Goal: Information Seeking & Learning: Learn about a topic

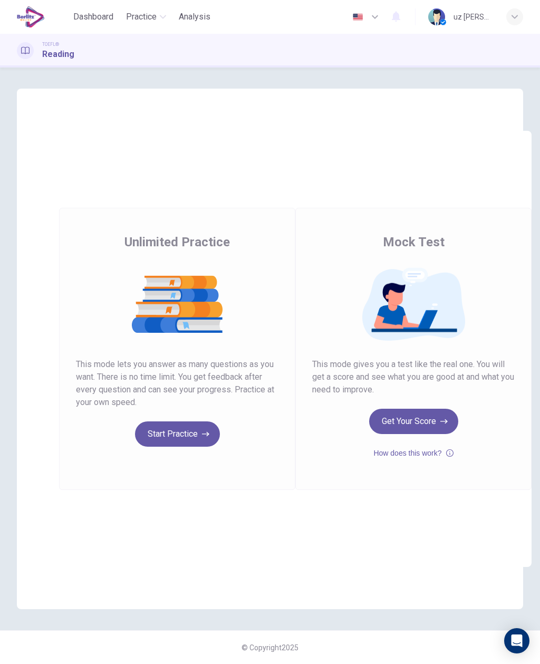
click at [183, 435] on button "Start Practice" at bounding box center [177, 433] width 85 height 25
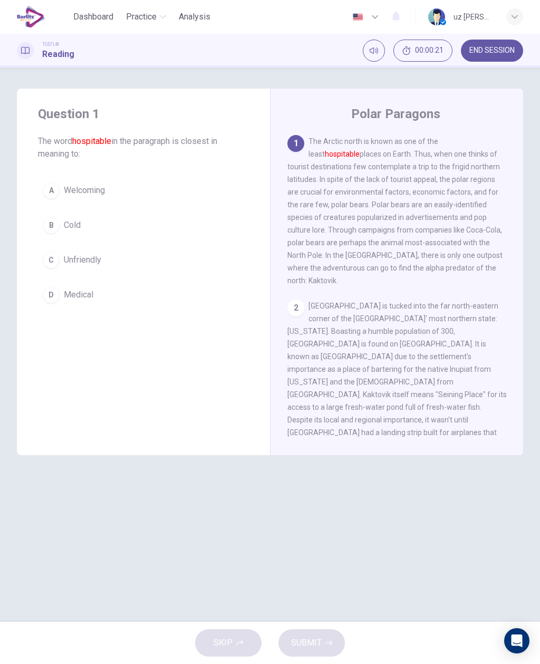
click at [52, 254] on div "C" at bounding box center [51, 260] width 17 height 17
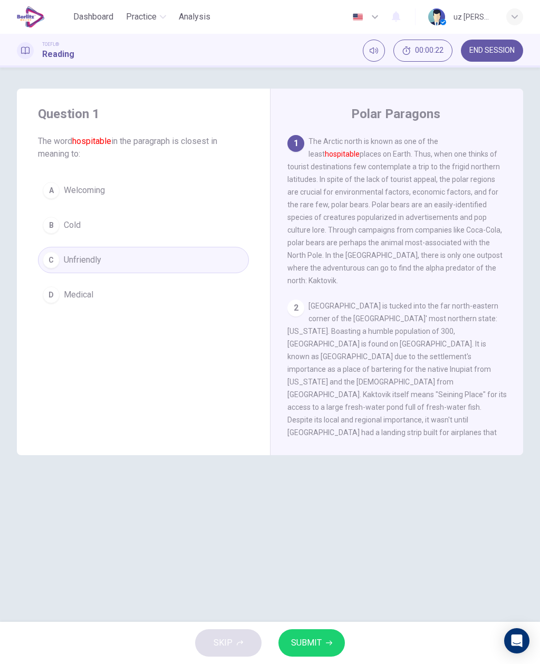
click at [331, 640] on icon "button" at bounding box center [329, 643] width 6 height 6
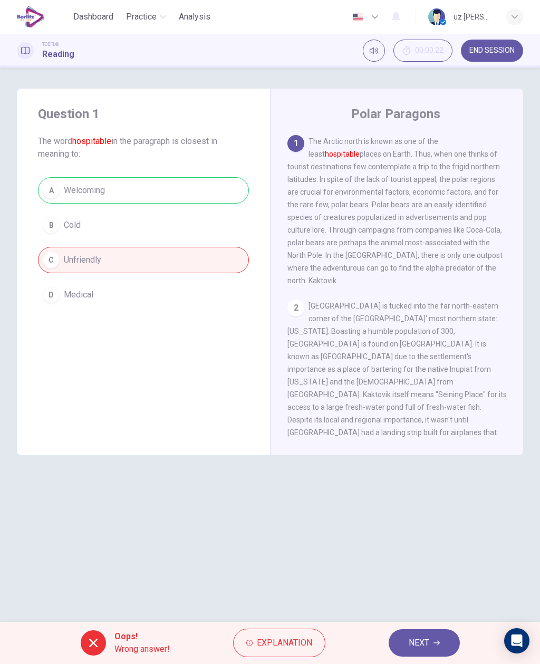
click at [436, 638] on button "NEXT" at bounding box center [424, 642] width 71 height 27
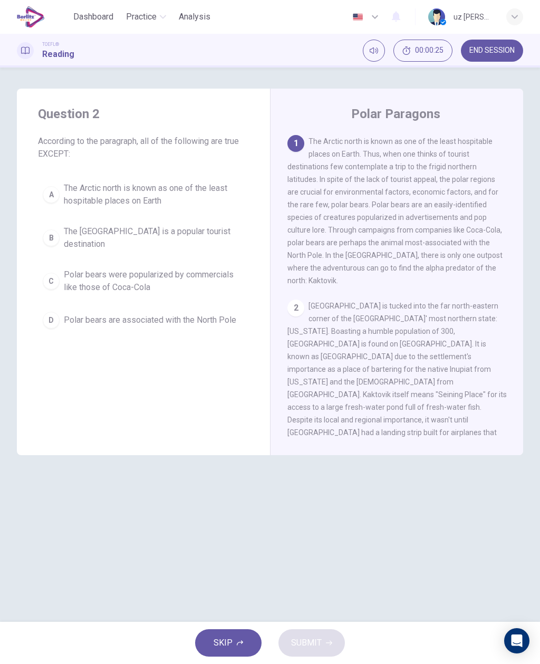
click at [60, 195] on button "A The Arctic north is known as one of the least hospitable places on Earth" at bounding box center [143, 194] width 211 height 35
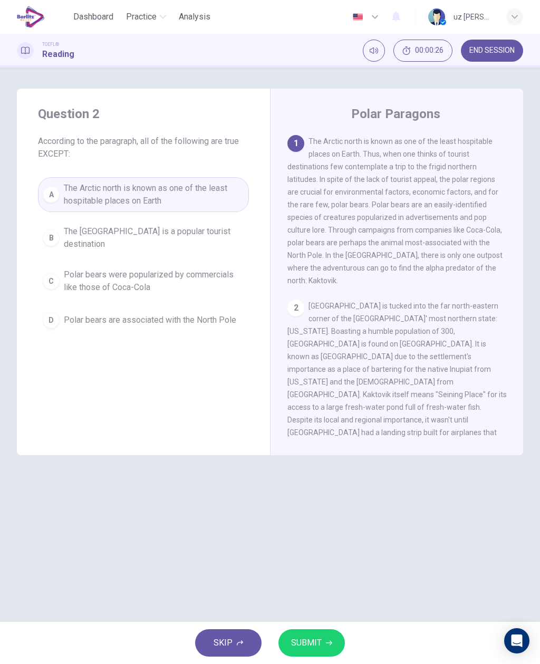
click at [334, 634] on button "SUBMIT" at bounding box center [311, 642] width 66 height 27
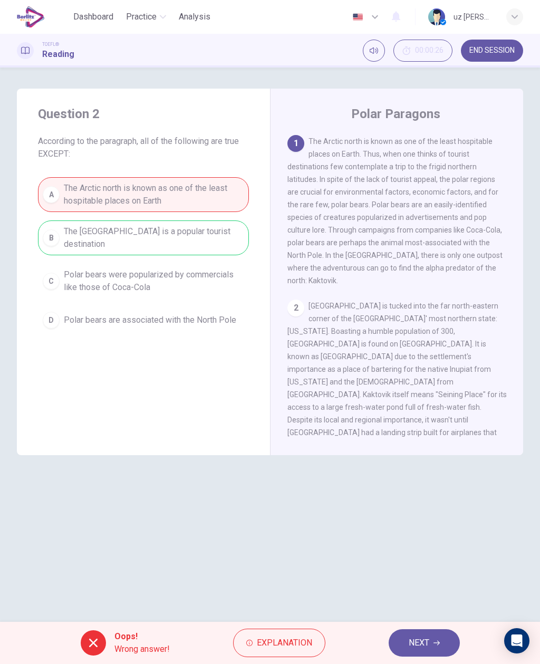
click at [437, 638] on button "NEXT" at bounding box center [424, 642] width 71 height 27
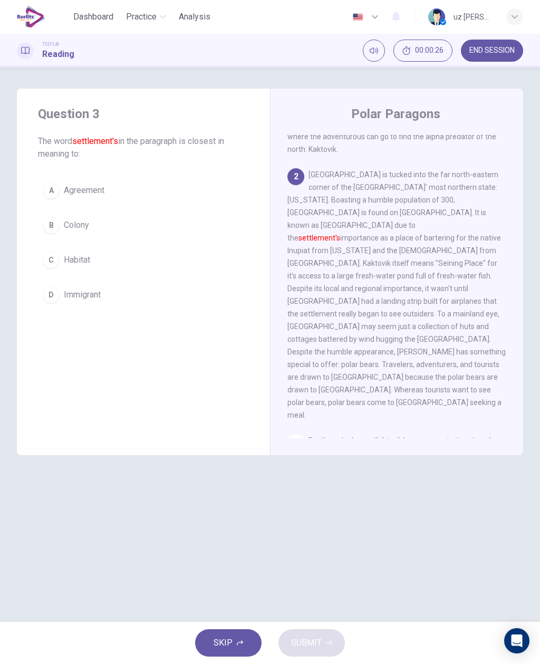
scroll to position [171, 0]
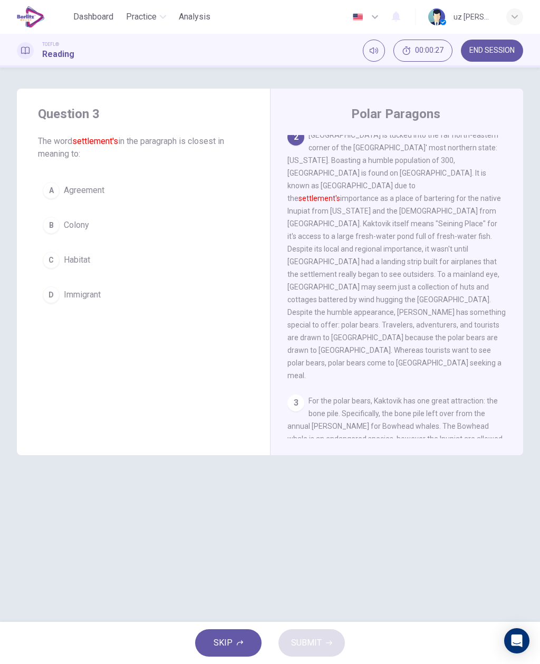
click at [47, 294] on div "D" at bounding box center [51, 294] width 17 height 17
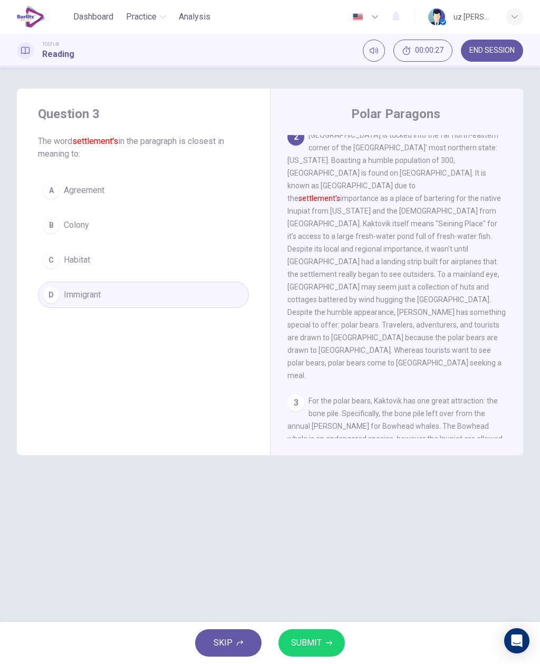
click at [332, 638] on button "SUBMIT" at bounding box center [311, 642] width 66 height 27
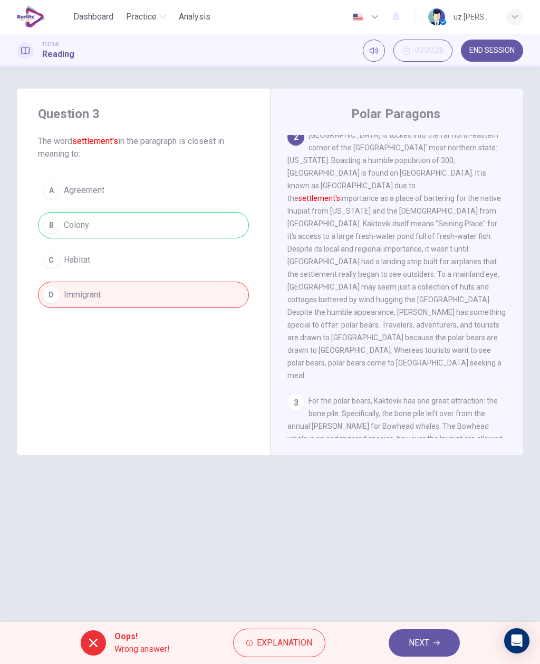
click at [427, 637] on span "NEXT" at bounding box center [419, 642] width 21 height 15
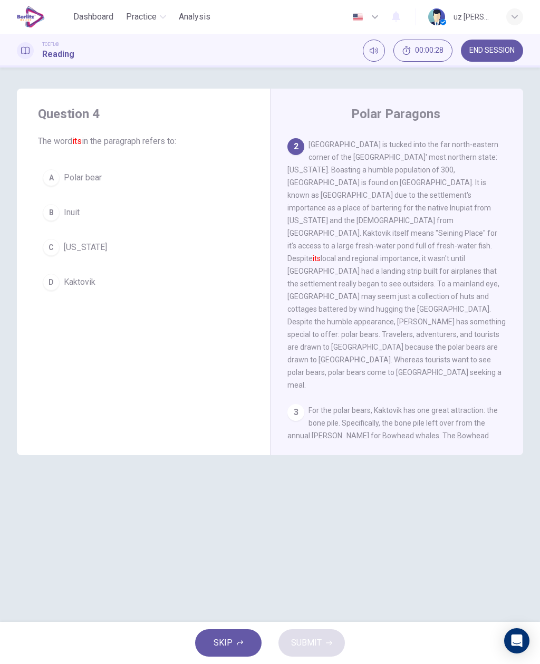
scroll to position [158, 0]
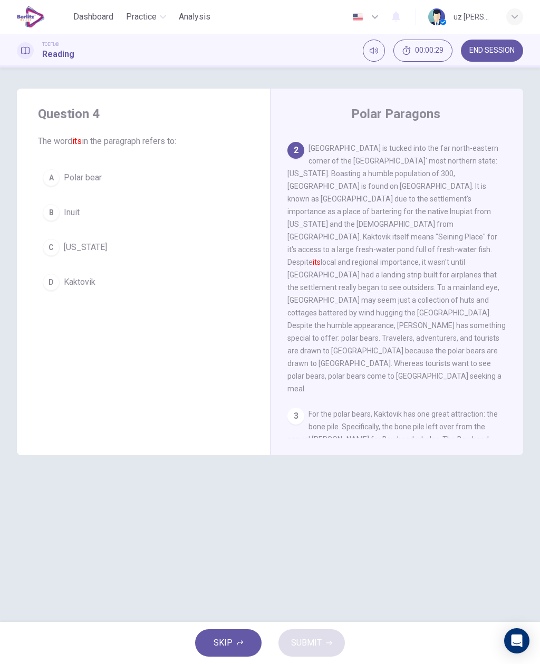
click at [56, 246] on div "C" at bounding box center [51, 247] width 17 height 17
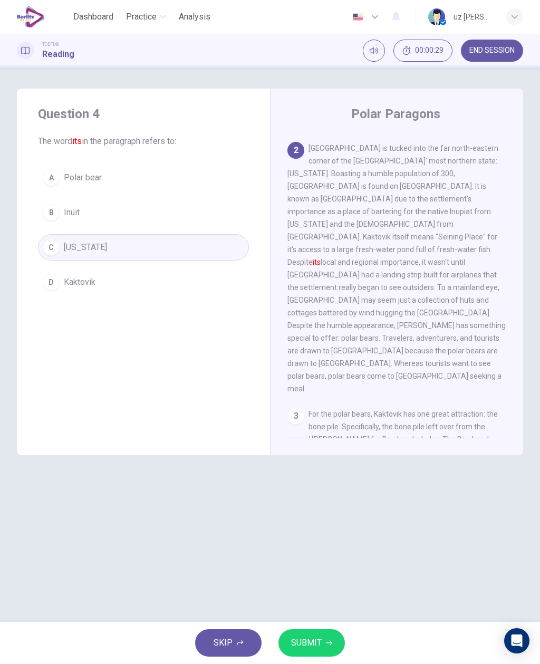
click at [326, 641] on icon "button" at bounding box center [329, 643] width 6 height 6
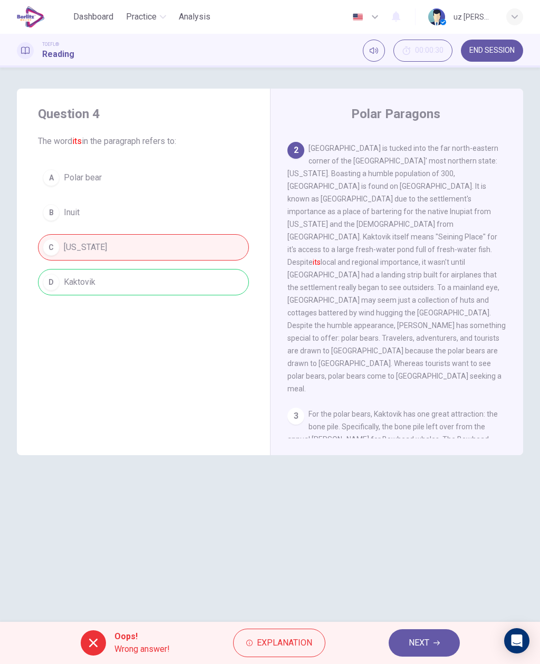
click at [441, 640] on button "NEXT" at bounding box center [424, 642] width 71 height 27
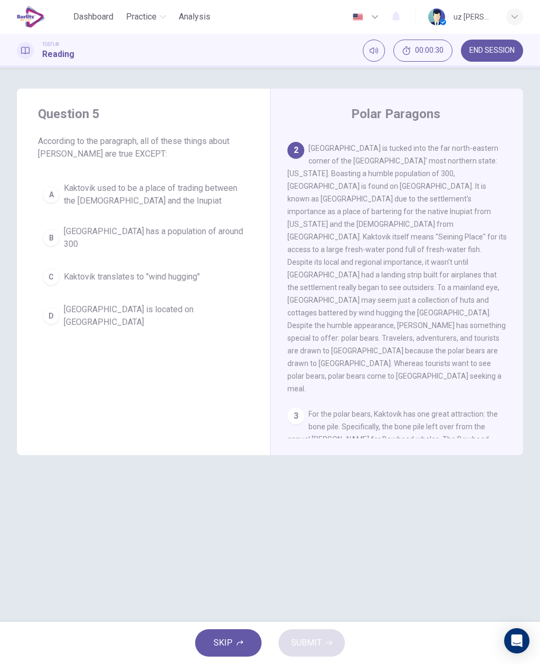
click at [49, 224] on button "B Kaktovik has a population of around 300" at bounding box center [143, 237] width 211 height 35
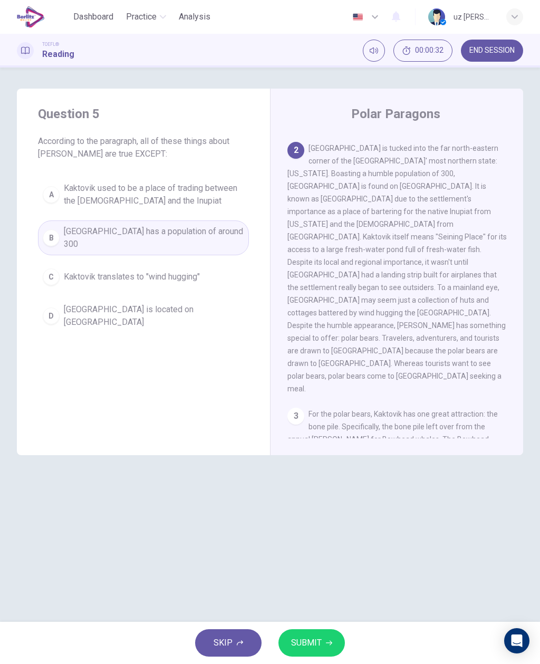
click at [332, 639] on button "SUBMIT" at bounding box center [311, 642] width 66 height 27
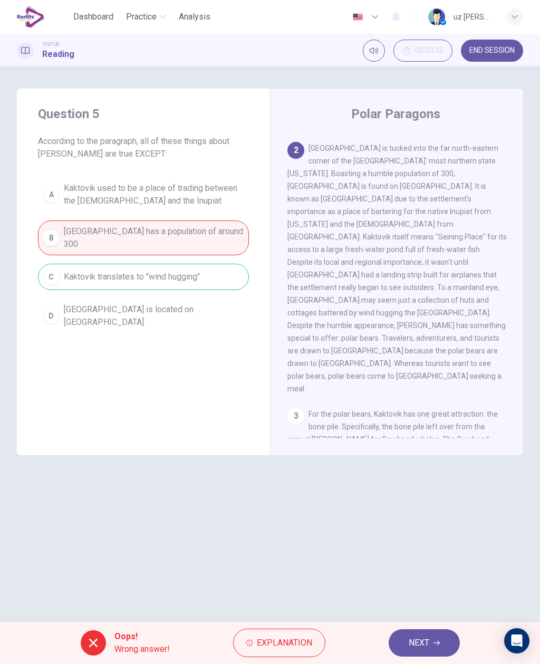
click at [494, 54] on span "END SESSION" at bounding box center [491, 50] width 45 height 8
click at [498, 56] on button "END SESSION" at bounding box center [492, 51] width 62 height 22
click at [504, 51] on span "END SESSION" at bounding box center [491, 50] width 45 height 8
click at [504, 50] on span "END SESSION" at bounding box center [491, 50] width 45 height 8
click at [505, 51] on span "END SESSION" at bounding box center [491, 50] width 45 height 8
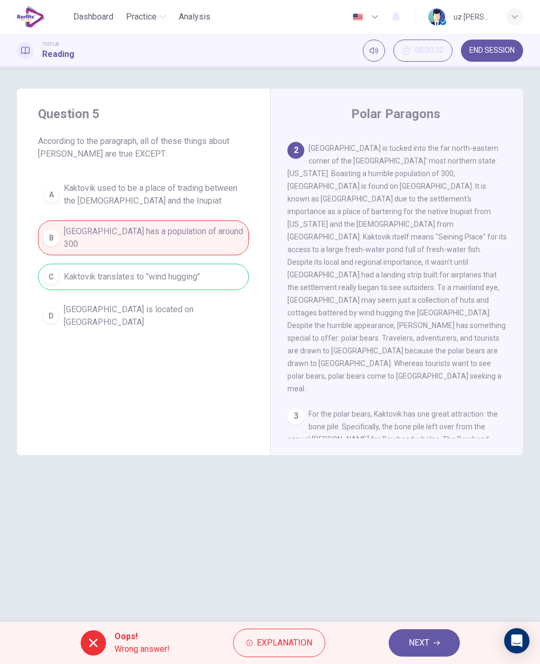
click at [504, 49] on span "END SESSION" at bounding box center [491, 50] width 45 height 8
click at [504, 50] on span "END SESSION" at bounding box center [491, 50] width 45 height 8
click at [498, 54] on span "END SESSION" at bounding box center [491, 50] width 45 height 8
click at [497, 54] on span "END SESSION" at bounding box center [491, 50] width 45 height 8
click at [504, 53] on span "END SESSION" at bounding box center [491, 50] width 45 height 8
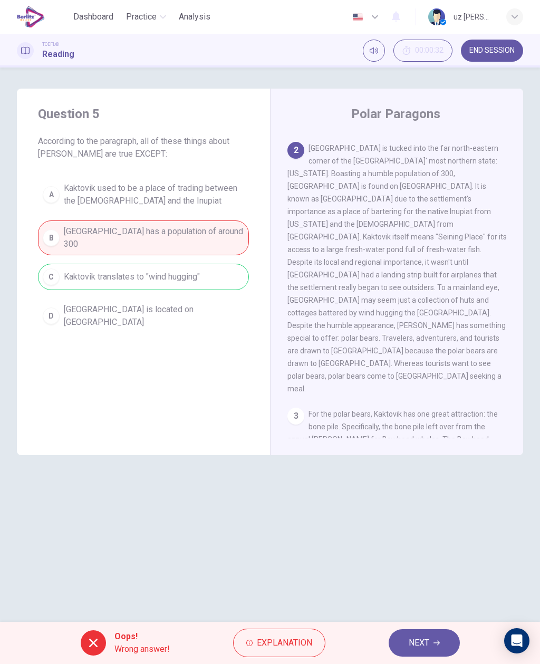
click at [504, 53] on span "END SESSION" at bounding box center [491, 50] width 45 height 8
